Goal: Information Seeking & Learning: Learn about a topic

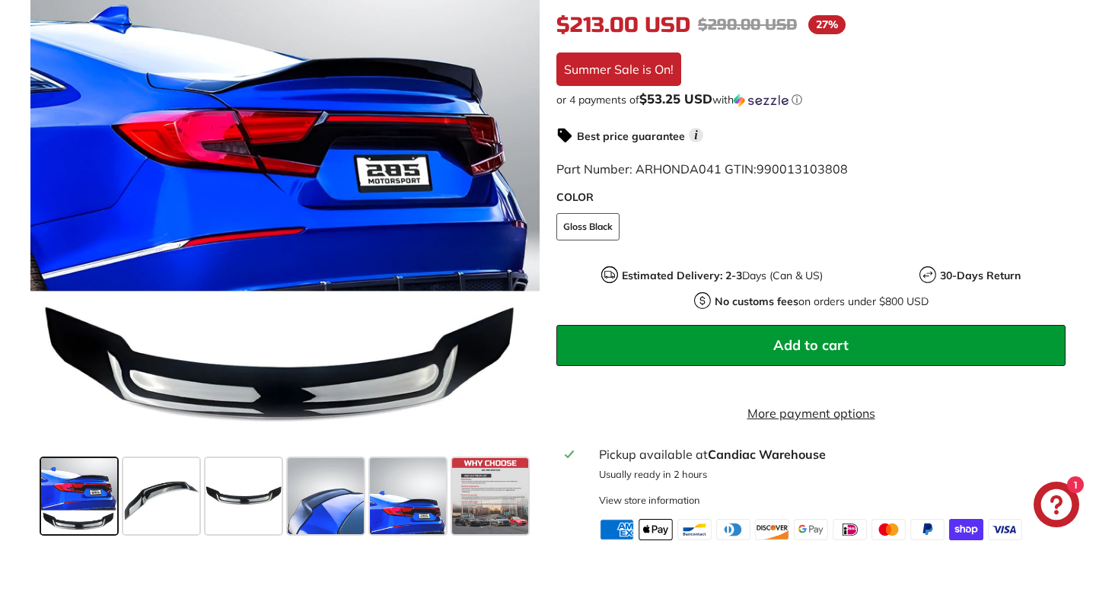
scroll to position [392, 0]
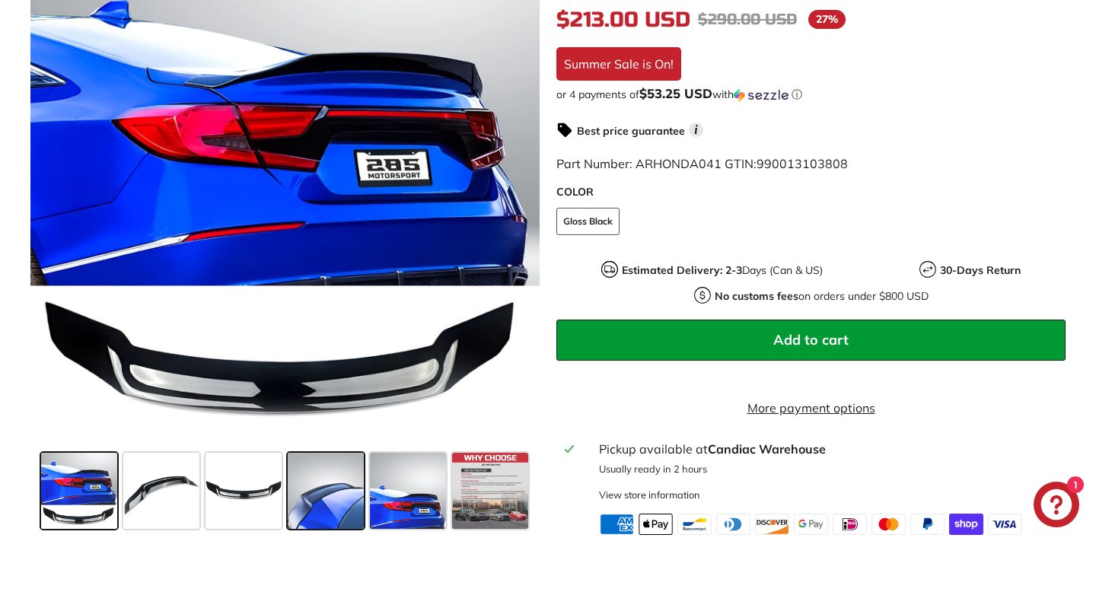
click at [323, 504] on span at bounding box center [326, 491] width 76 height 76
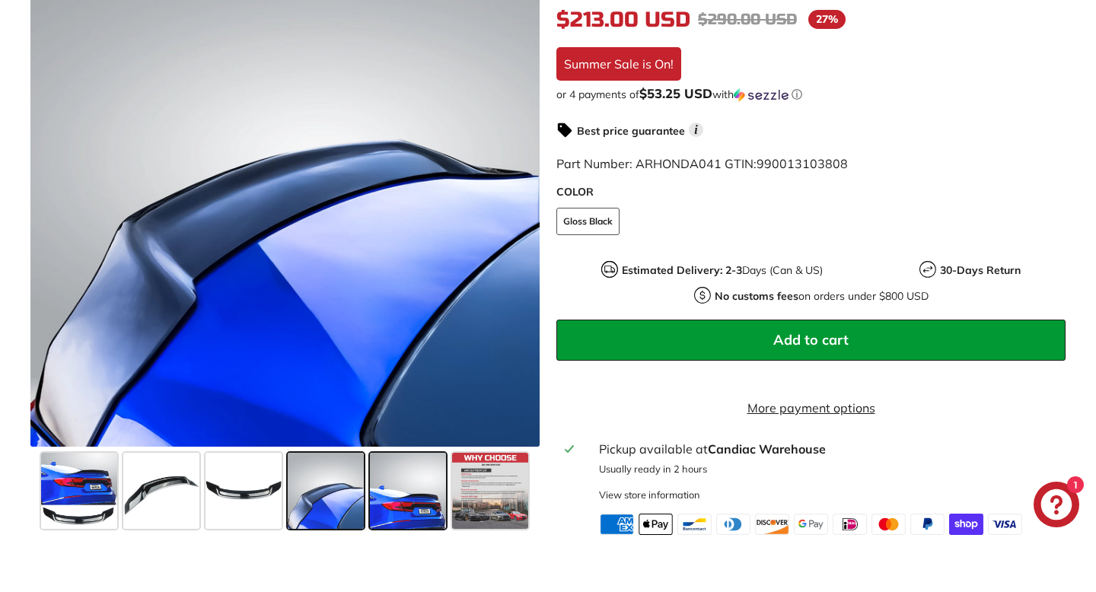
click at [407, 506] on span at bounding box center [408, 491] width 76 height 76
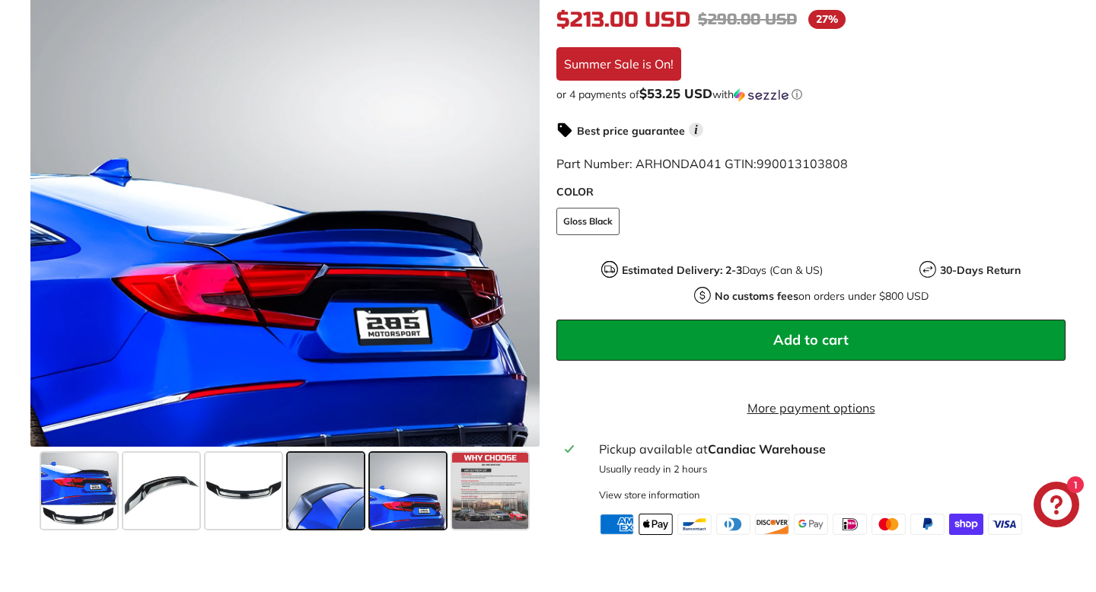
click at [345, 505] on span at bounding box center [326, 491] width 76 height 76
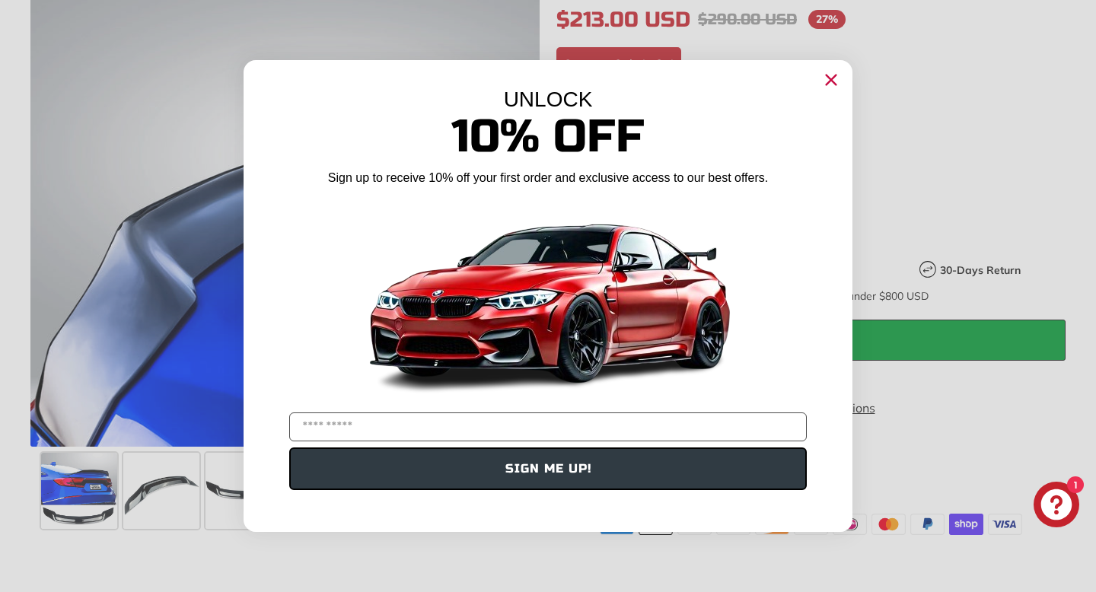
click at [826, 76] on icon "Close dialog" at bounding box center [831, 80] width 10 height 10
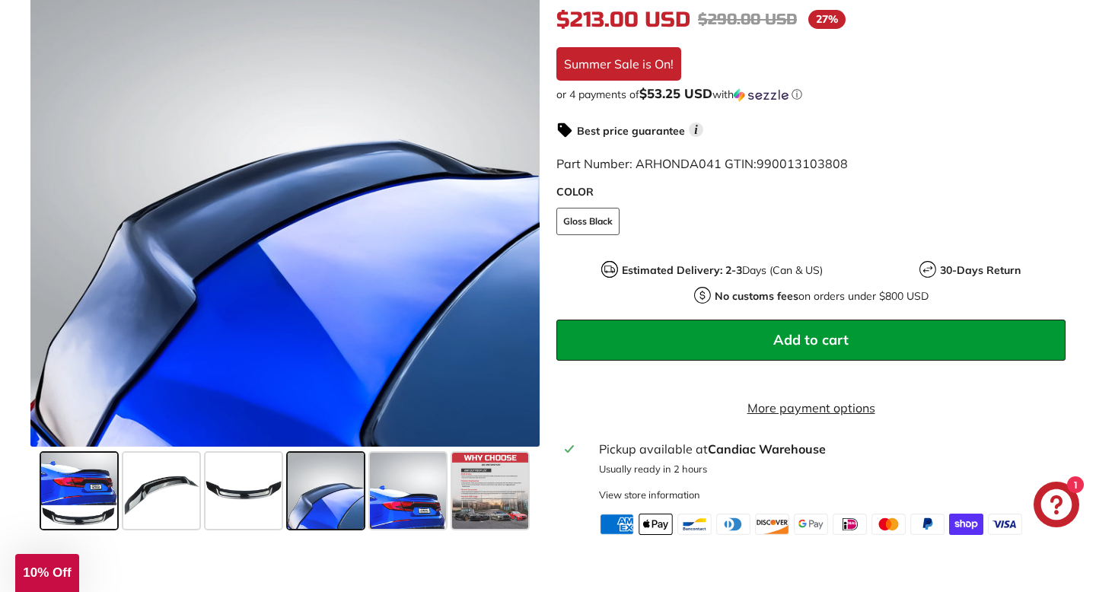
click at [91, 516] on span at bounding box center [79, 491] width 76 height 76
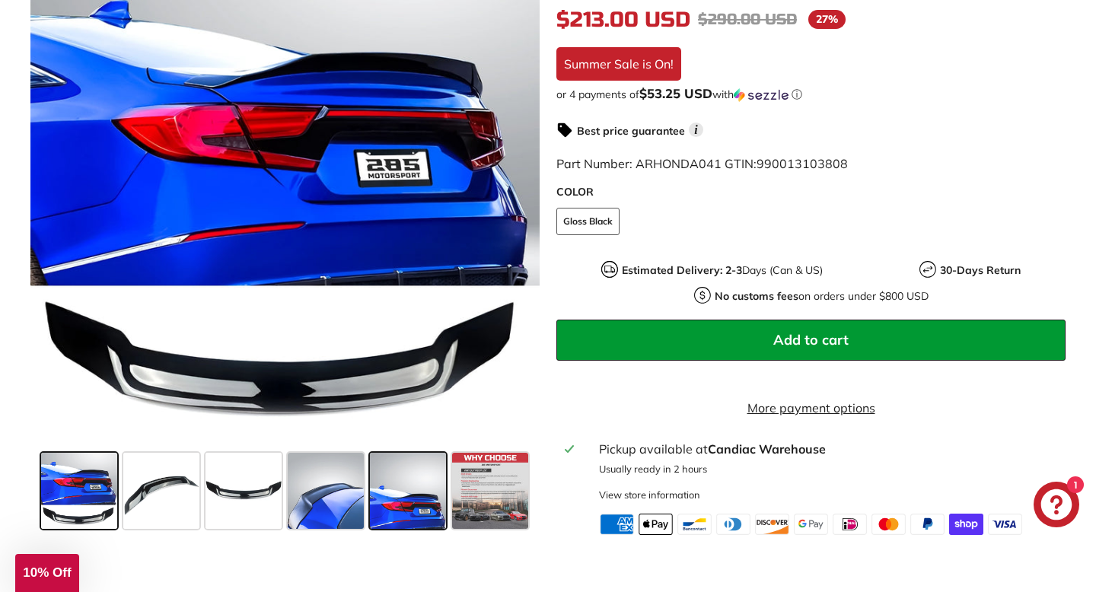
click at [422, 511] on span at bounding box center [408, 491] width 76 height 76
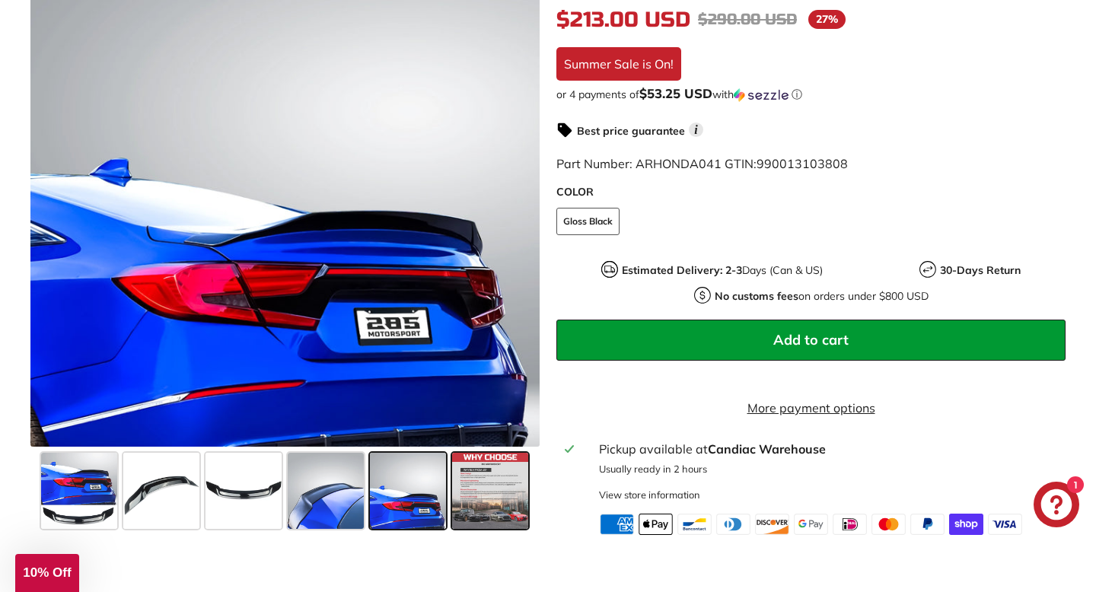
click at [498, 501] on span at bounding box center [490, 491] width 76 height 76
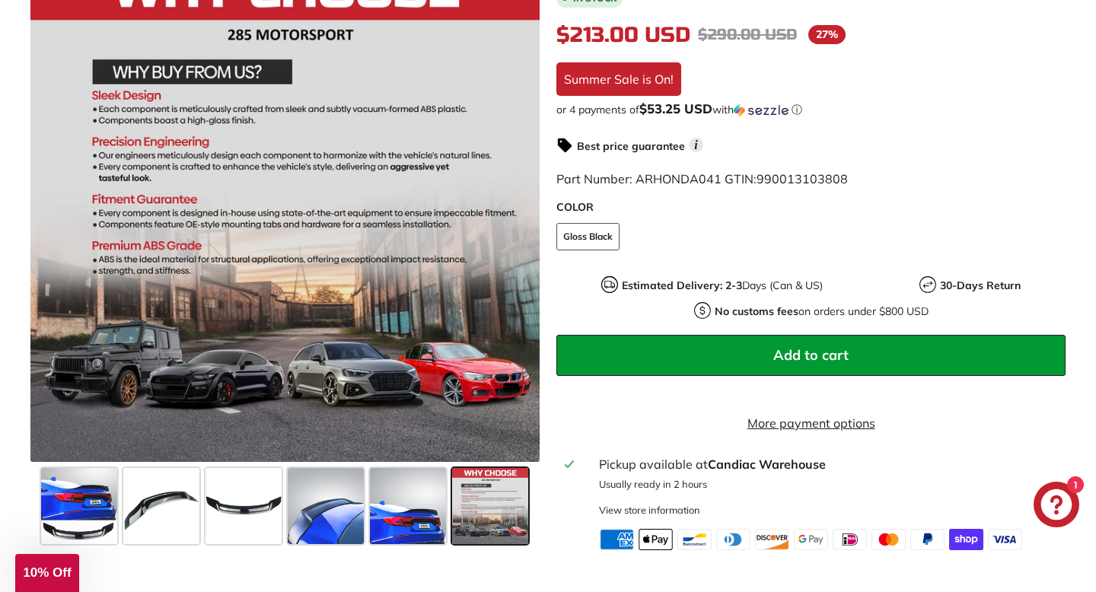
scroll to position [0, 0]
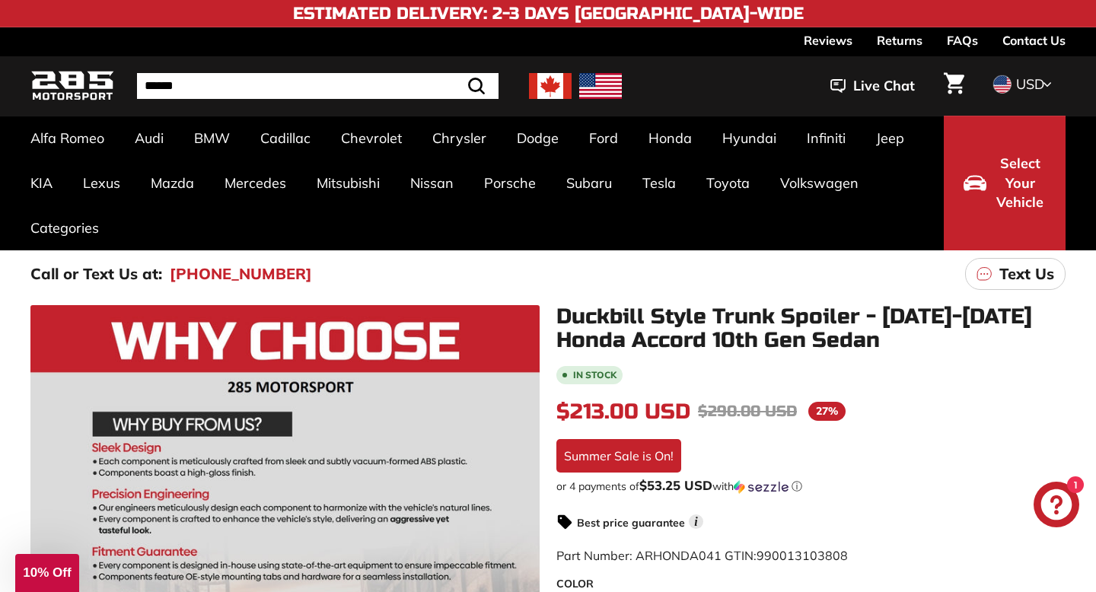
click at [607, 84] on img at bounding box center [600, 86] width 43 height 26
click at [591, 89] on img at bounding box center [600, 86] width 43 height 26
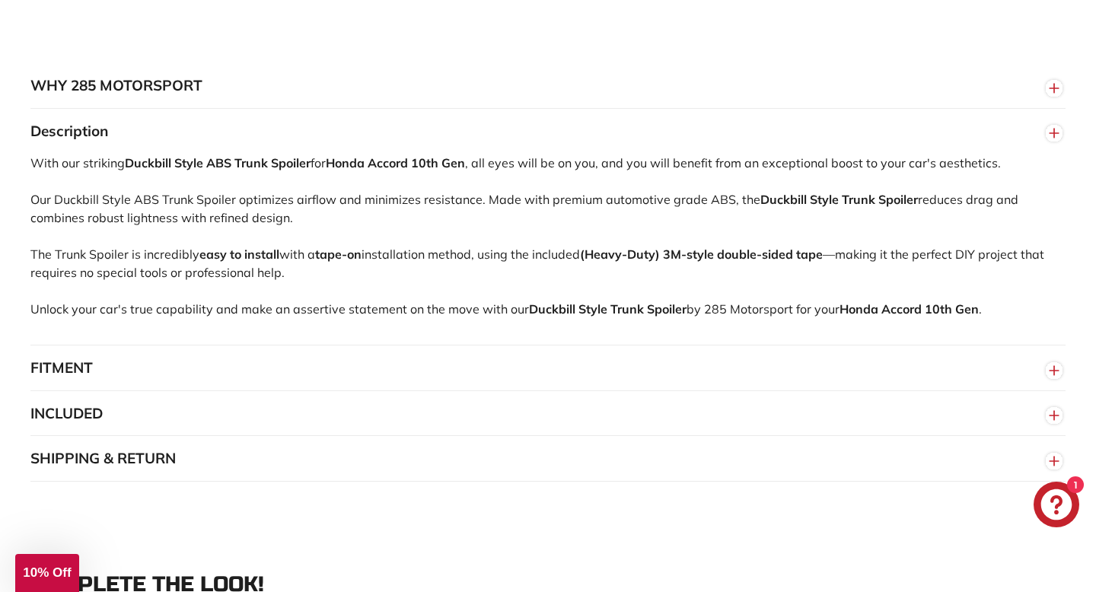
scroll to position [995, 0]
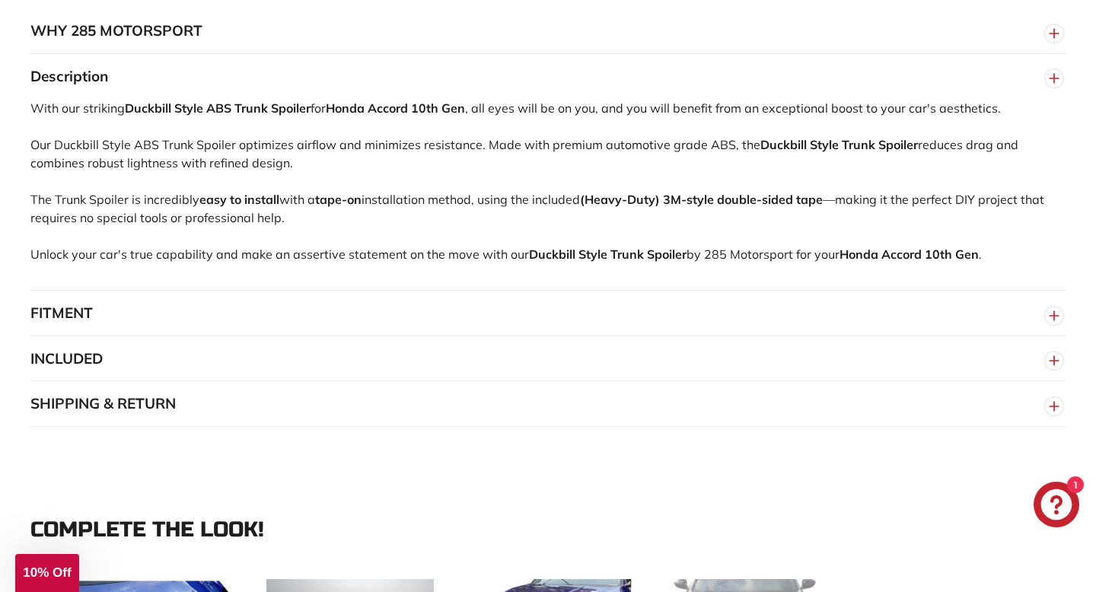
click at [285, 313] on button "FITMENT" at bounding box center [547, 314] width 1035 height 46
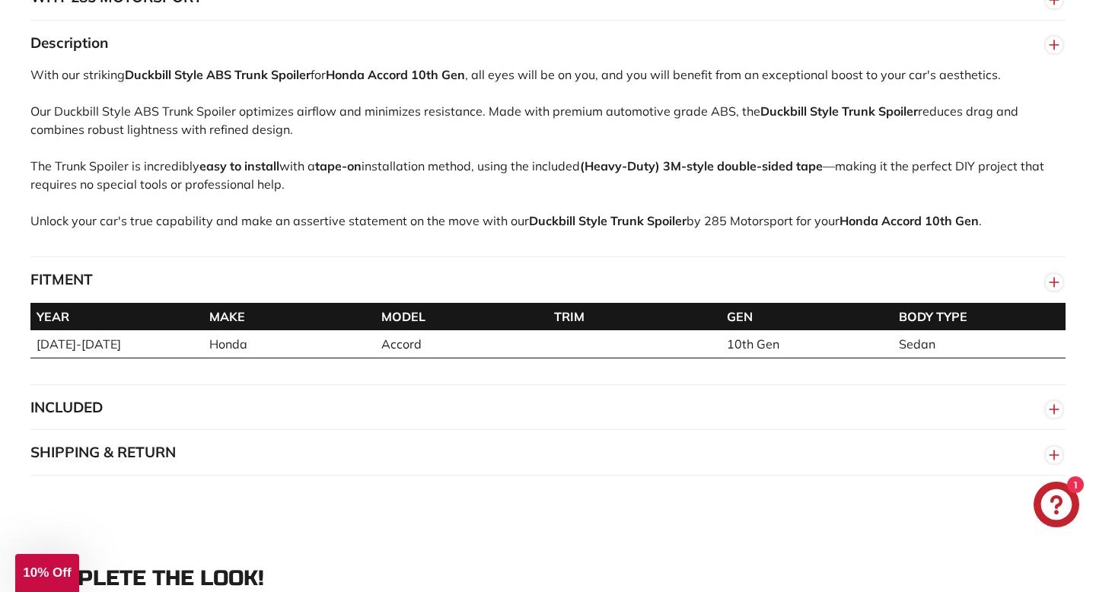
scroll to position [1073, 0]
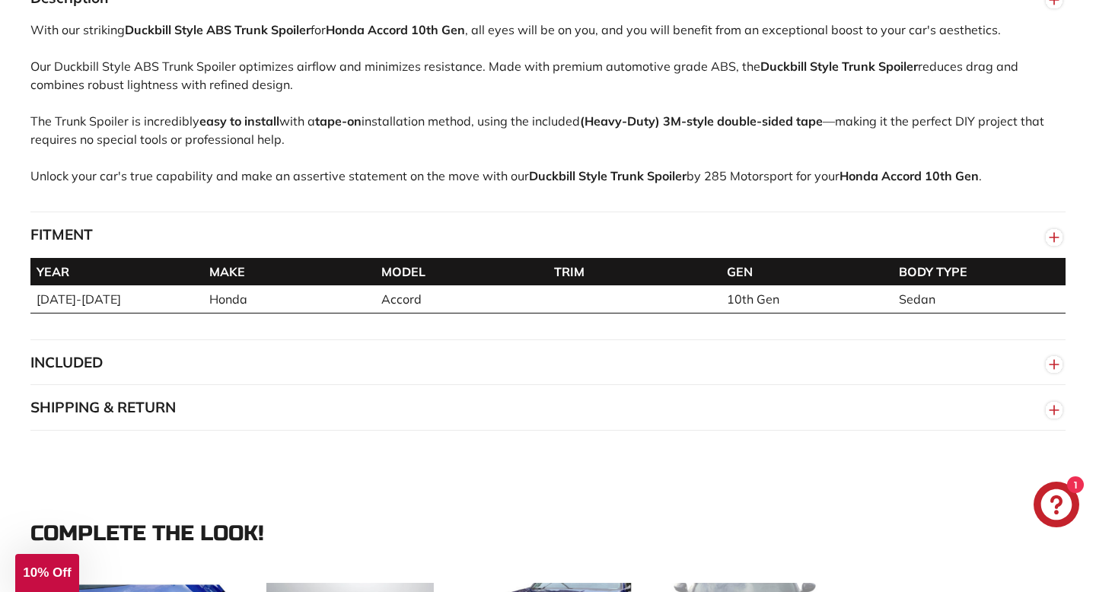
click at [274, 386] on button "INCLUDED" at bounding box center [547, 363] width 1035 height 46
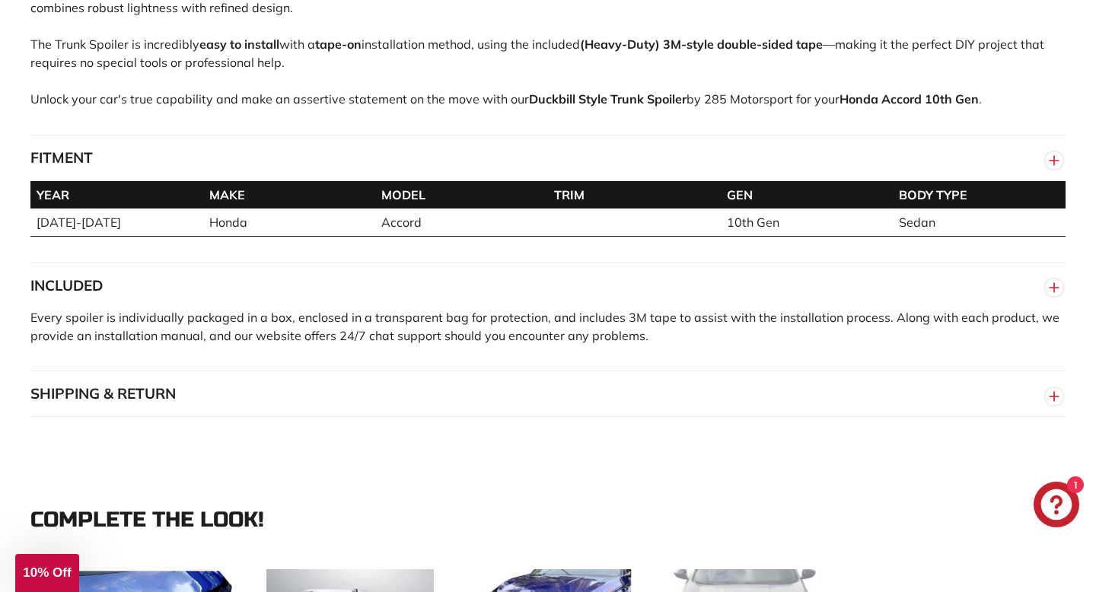
scroll to position [1161, 0]
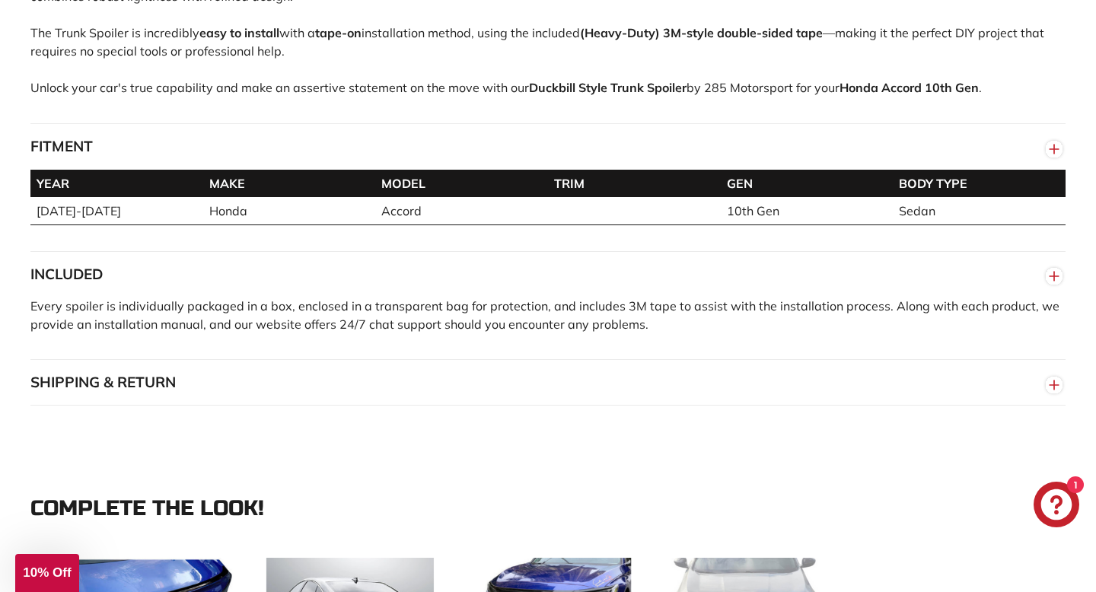
click at [274, 392] on button "SHIPPING & RETURN" at bounding box center [547, 383] width 1035 height 46
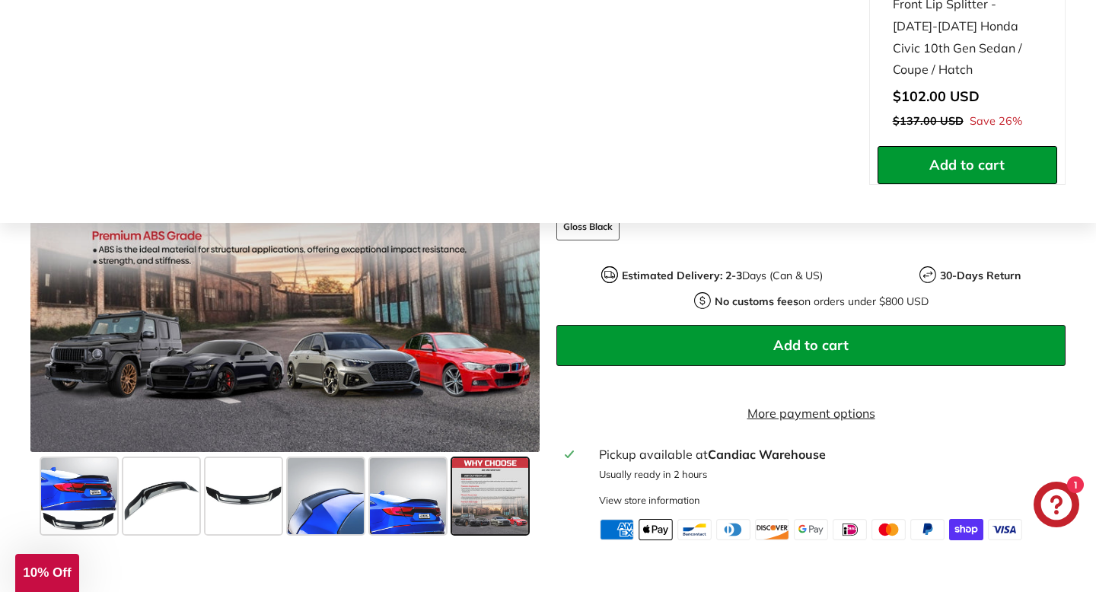
scroll to position [458, 0]
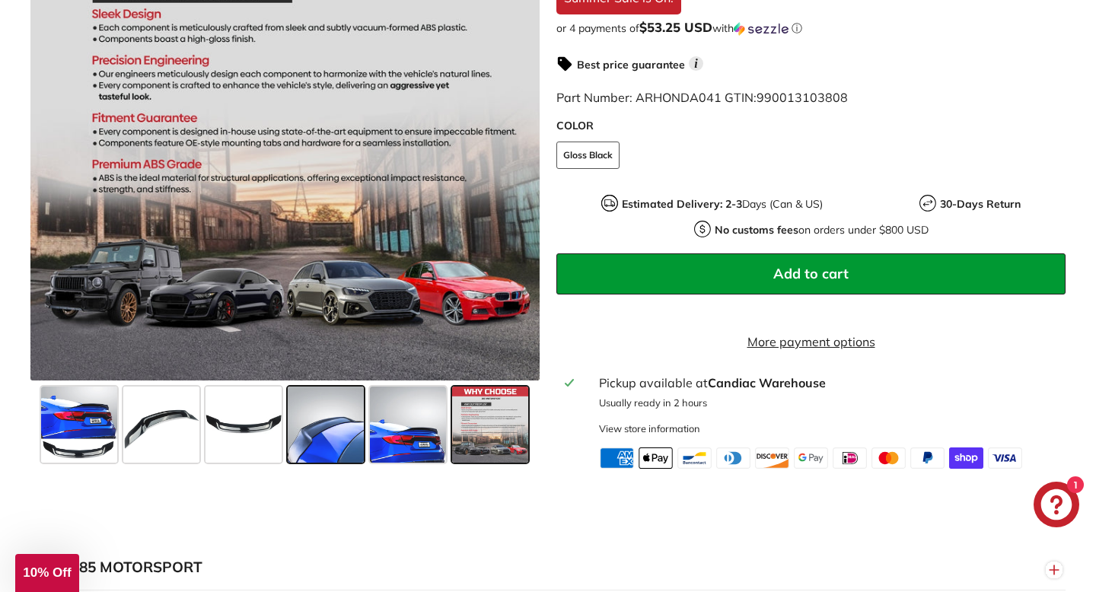
click at [340, 444] on span at bounding box center [326, 425] width 76 height 76
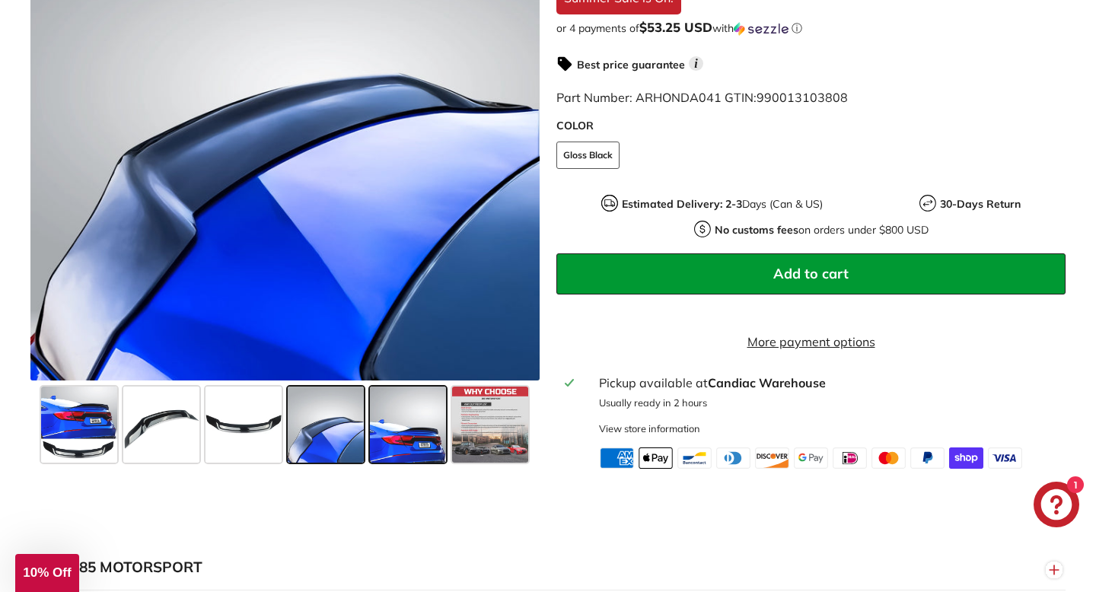
click at [396, 443] on span at bounding box center [408, 425] width 76 height 76
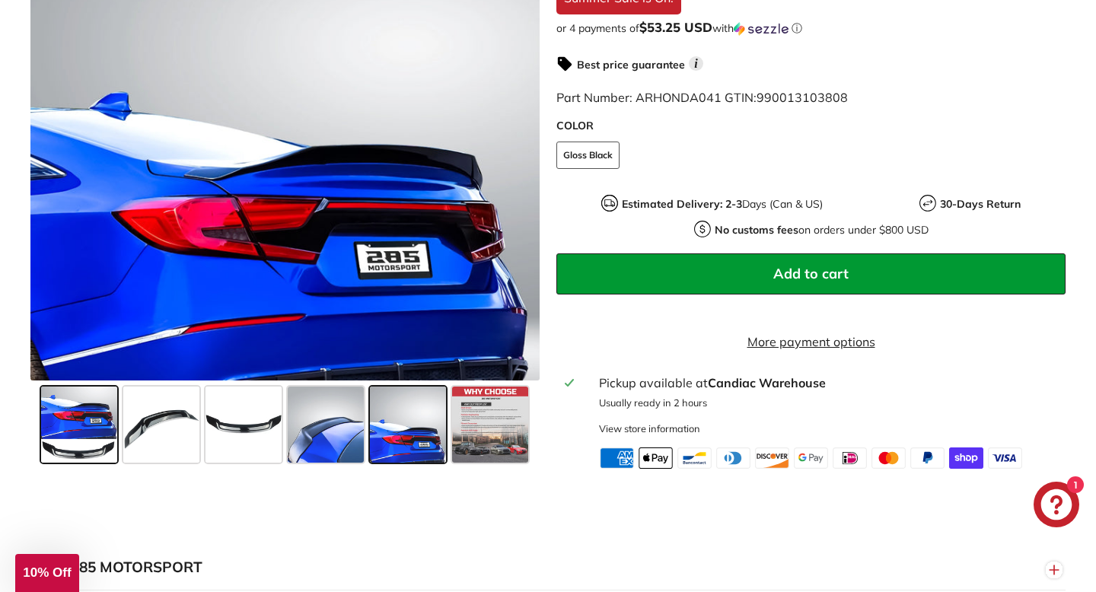
click at [78, 443] on span at bounding box center [79, 425] width 76 height 76
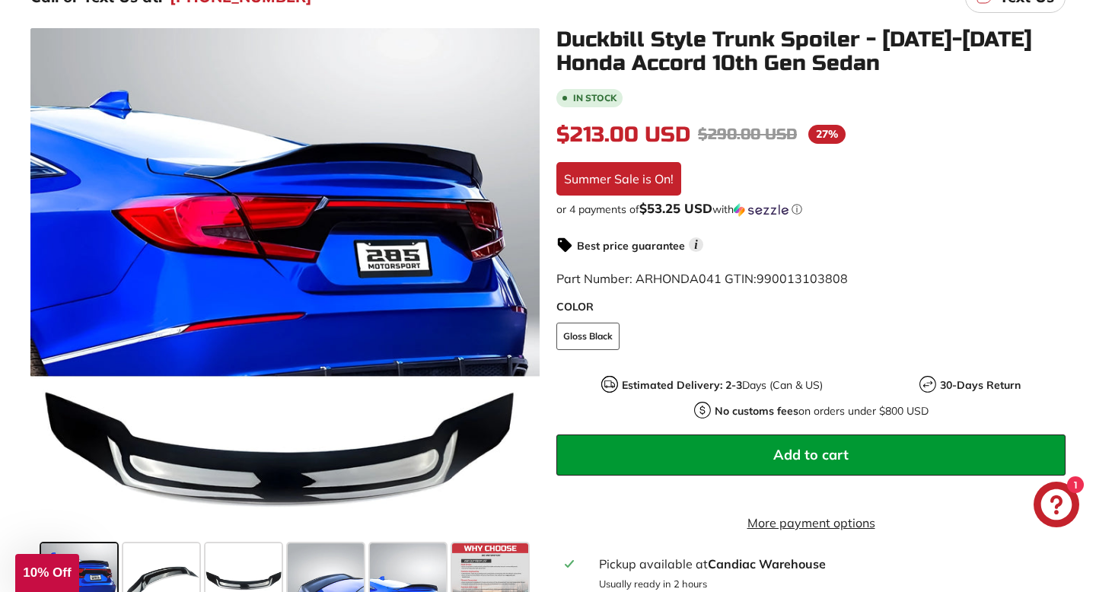
scroll to position [275, 0]
